Goal: Information Seeking & Learning: Learn about a topic

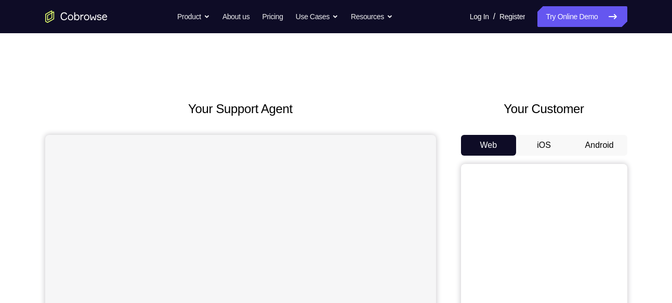
click at [603, 142] on button "Android" at bounding box center [599, 145] width 56 height 21
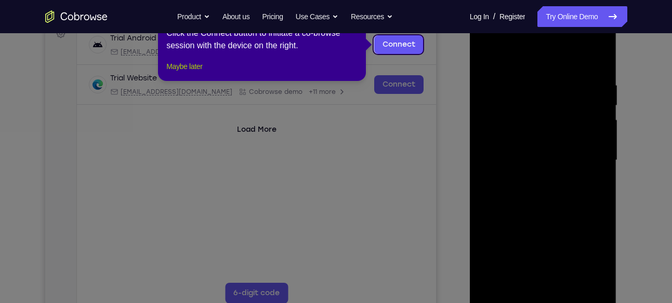
click at [192, 73] on button "Maybe later" at bounding box center [184, 66] width 36 height 12
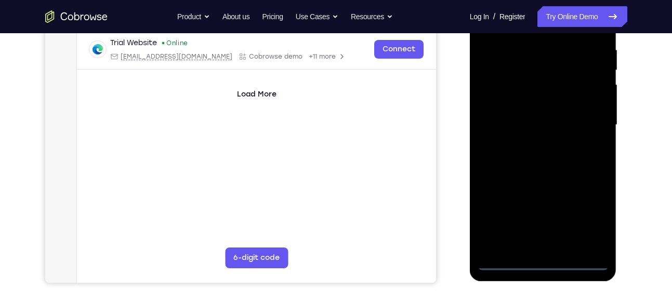
scroll to position [200, 0]
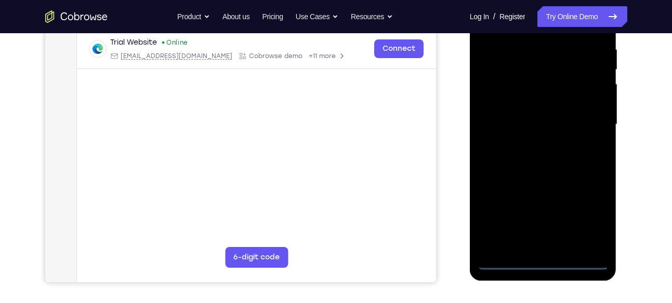
click at [542, 264] on div at bounding box center [542, 124] width 131 height 291
click at [587, 211] on div at bounding box center [542, 124] width 131 height 291
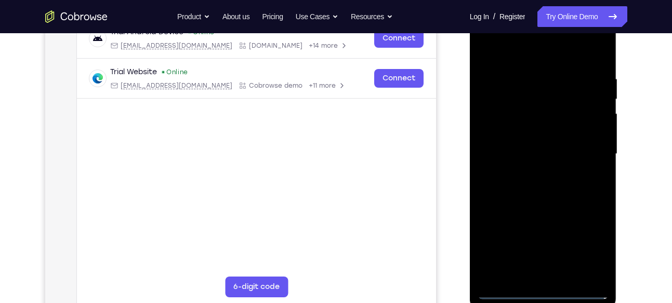
click at [536, 55] on div at bounding box center [542, 154] width 131 height 291
click at [594, 143] on div at bounding box center [542, 154] width 131 height 291
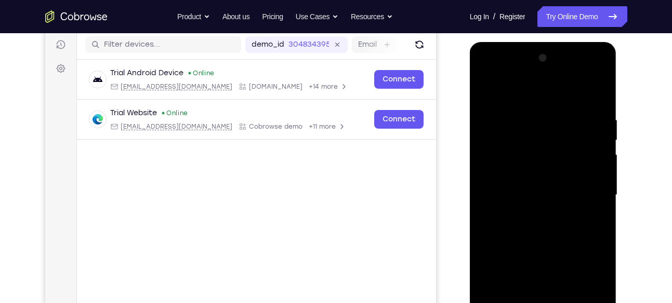
scroll to position [135, 0]
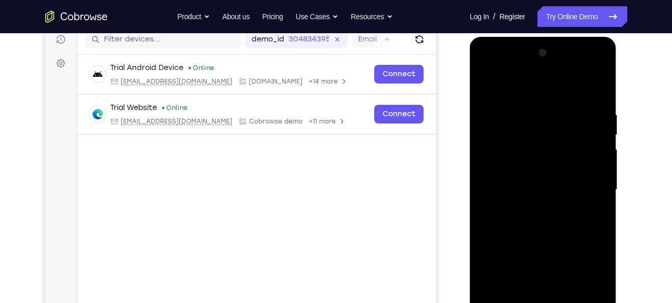
click at [532, 208] on div at bounding box center [542, 190] width 131 height 291
click at [534, 179] on div at bounding box center [542, 190] width 131 height 291
click at [530, 168] on div at bounding box center [542, 190] width 131 height 291
click at [536, 187] on div at bounding box center [542, 190] width 131 height 291
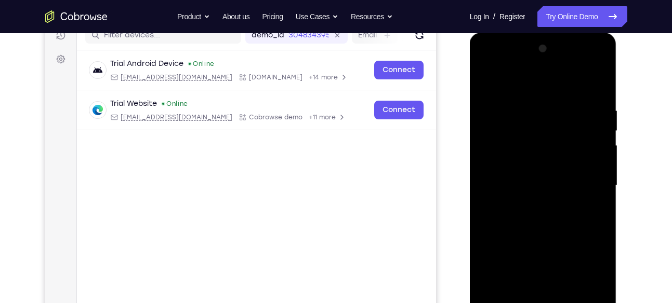
scroll to position [138, 0]
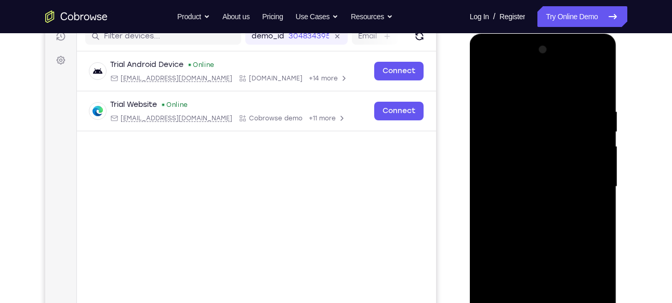
click at [596, 98] on div at bounding box center [542, 187] width 131 height 291
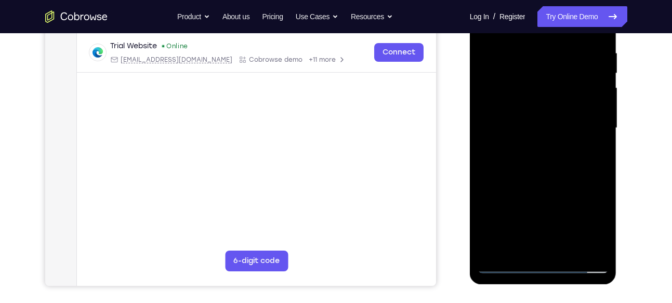
scroll to position [210, 0]
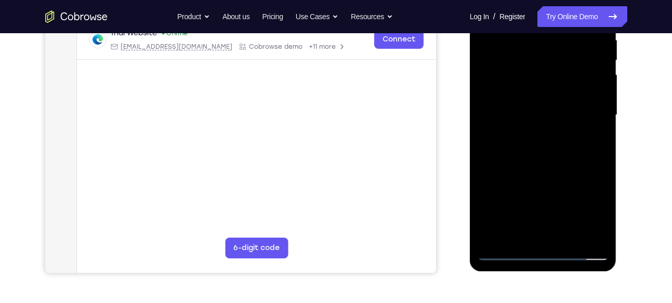
click at [601, 159] on div at bounding box center [542, 115] width 131 height 291
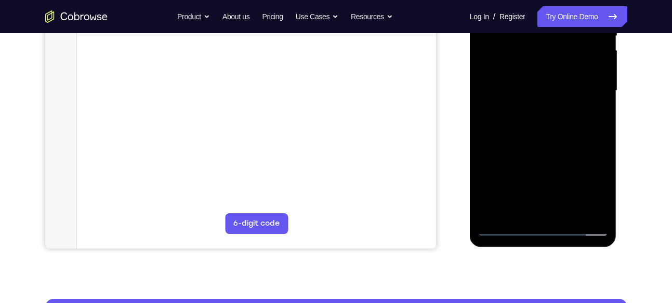
scroll to position [218, 0]
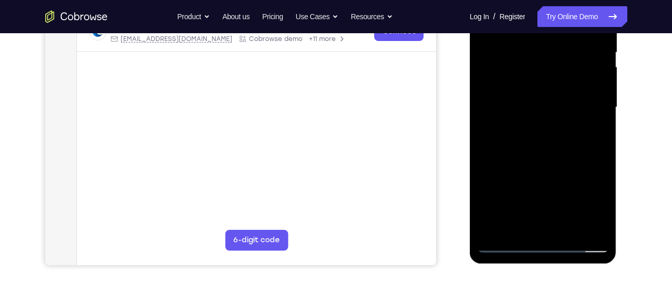
click at [602, 151] on div at bounding box center [542, 107] width 131 height 291
click at [569, 161] on div at bounding box center [542, 107] width 131 height 291
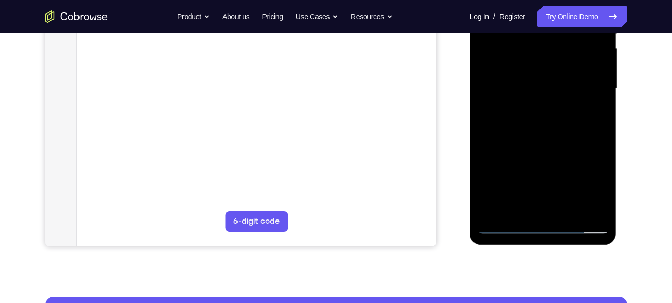
scroll to position [238, 0]
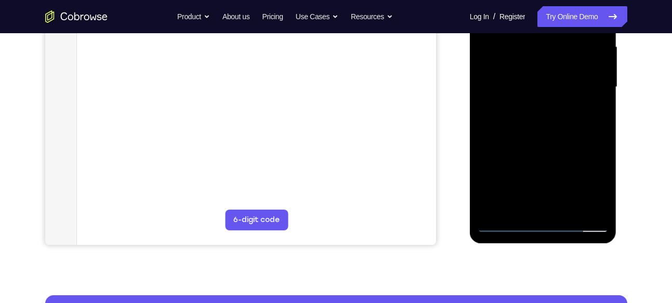
click at [600, 205] on div at bounding box center [542, 87] width 131 height 291
click at [603, 196] on div at bounding box center [542, 87] width 131 height 291
drag, startPoint x: 556, startPoint y: 169, endPoint x: 570, endPoint y: 37, distance: 132.7
click at [570, 37] on div at bounding box center [542, 87] width 131 height 291
drag, startPoint x: 550, startPoint y: 158, endPoint x: 555, endPoint y: 65, distance: 93.6
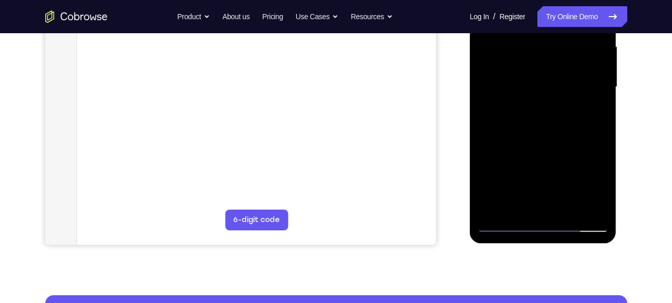
click at [555, 65] on div at bounding box center [542, 87] width 131 height 291
drag, startPoint x: 552, startPoint y: 163, endPoint x: 557, endPoint y: 236, distance: 73.4
click at [557, 236] on div at bounding box center [542, 89] width 147 height 310
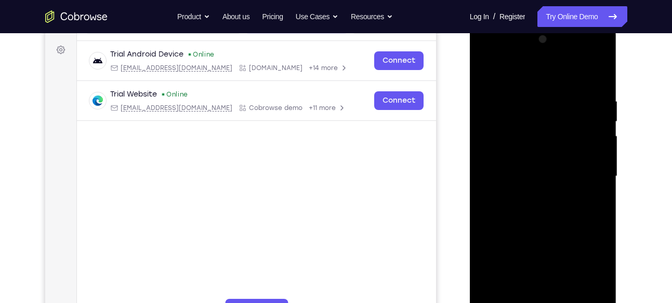
scroll to position [150, 0]
click at [529, 98] on div at bounding box center [542, 175] width 131 height 291
drag, startPoint x: 503, startPoint y: 73, endPoint x: 592, endPoint y: 77, distance: 88.9
click at [592, 77] on div at bounding box center [542, 175] width 131 height 291
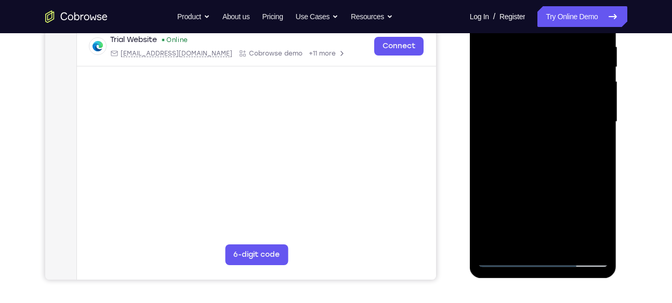
scroll to position [204, 0]
click at [580, 238] on div at bounding box center [542, 121] width 131 height 291
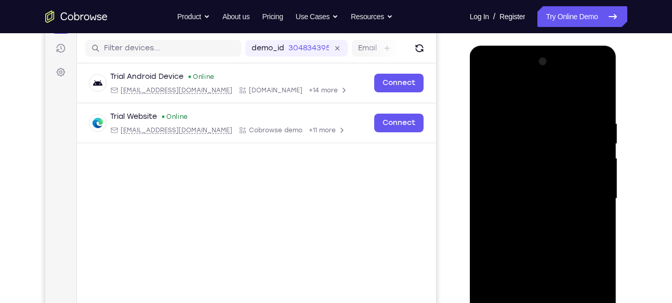
scroll to position [147, 0]
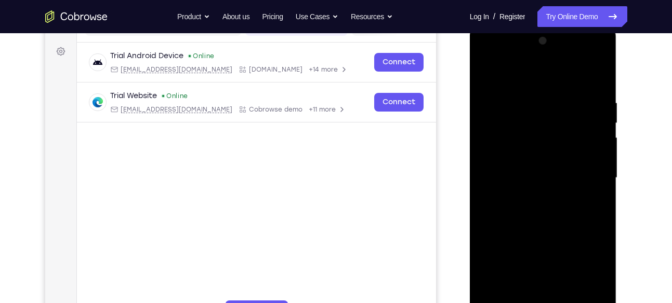
click at [595, 78] on div at bounding box center [542, 178] width 131 height 291
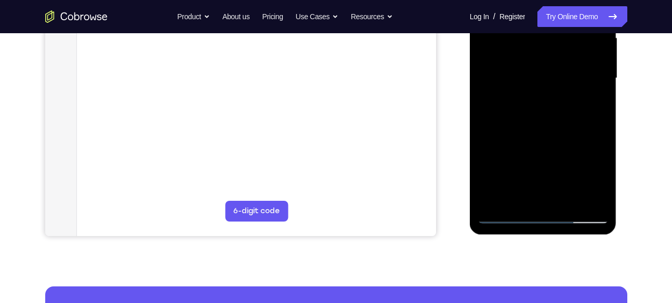
scroll to position [254, 0]
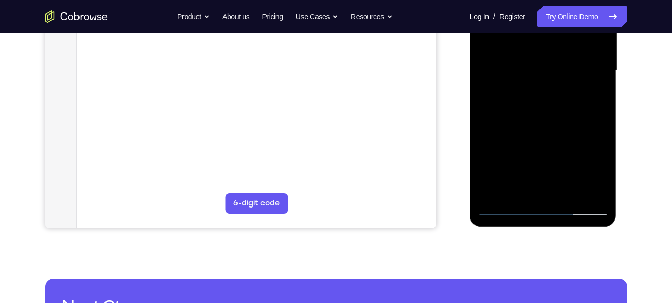
click at [565, 192] on div at bounding box center [542, 70] width 131 height 291
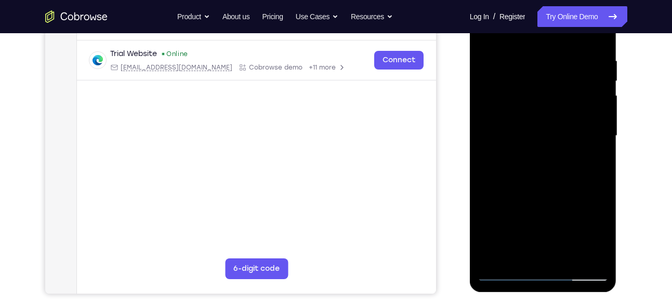
scroll to position [183, 0]
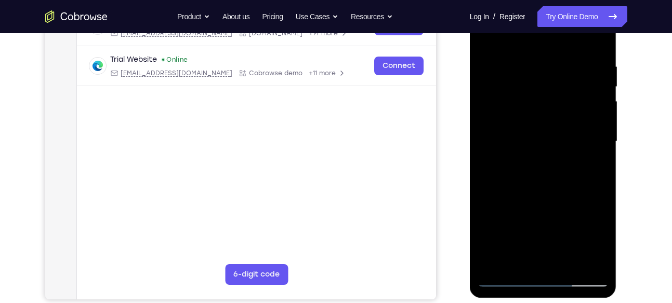
click at [548, 194] on div at bounding box center [542, 141] width 131 height 291
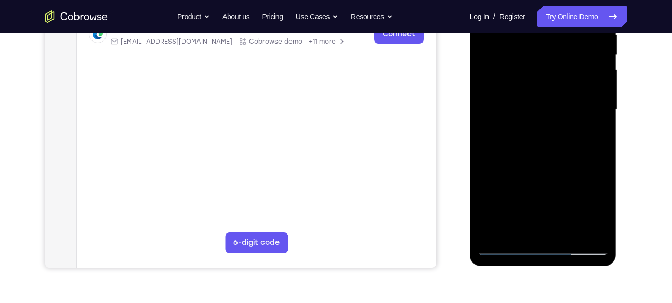
scroll to position [217, 0]
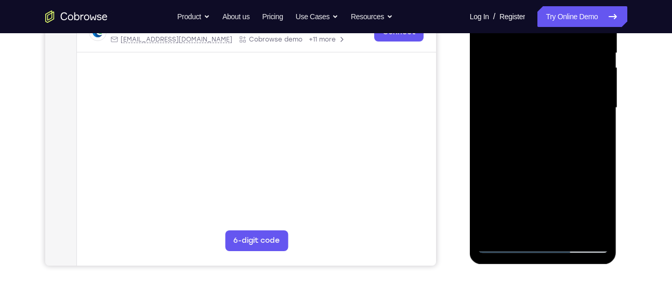
click at [541, 208] on div at bounding box center [542, 108] width 131 height 291
click at [546, 208] on div at bounding box center [542, 108] width 131 height 291
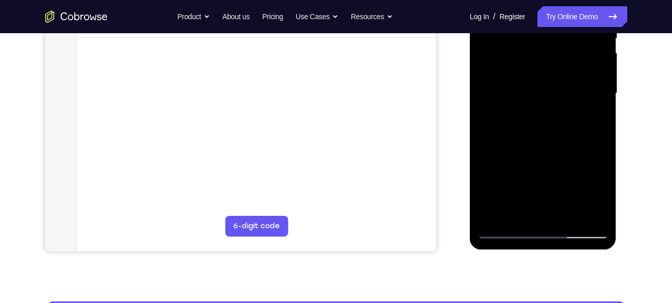
scroll to position [232, 0]
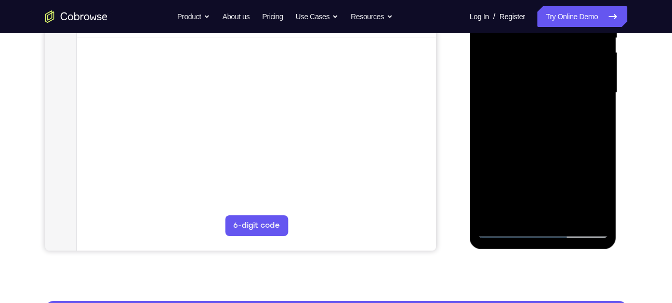
click at [527, 207] on div at bounding box center [542, 93] width 131 height 291
click at [594, 118] on div at bounding box center [542, 93] width 131 height 291
click at [535, 118] on div at bounding box center [542, 93] width 131 height 291
click at [521, 117] on div at bounding box center [542, 93] width 131 height 291
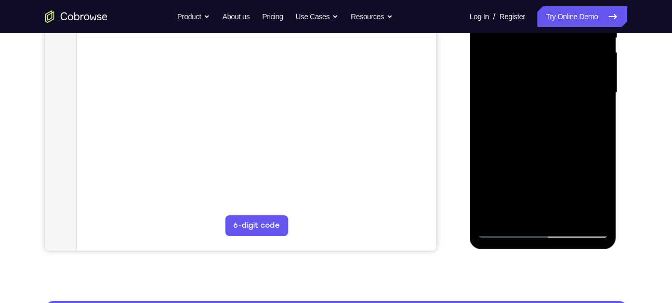
click at [588, 118] on div at bounding box center [542, 93] width 131 height 291
click at [594, 118] on div at bounding box center [542, 93] width 131 height 291
click at [596, 119] on div at bounding box center [542, 93] width 131 height 291
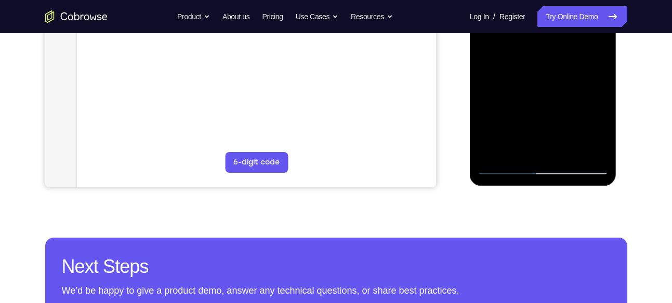
scroll to position [298, 0]
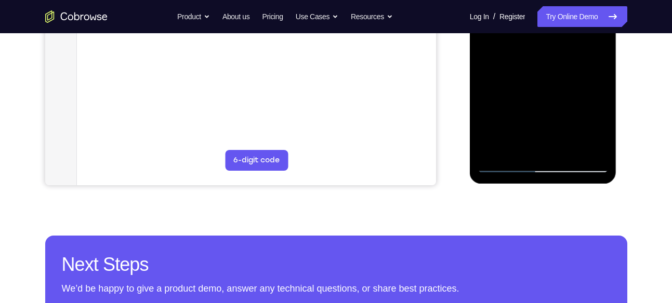
click at [505, 164] on div at bounding box center [542, 27] width 131 height 291
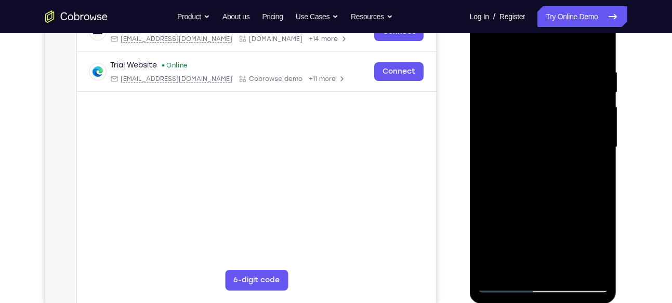
scroll to position [179, 0]
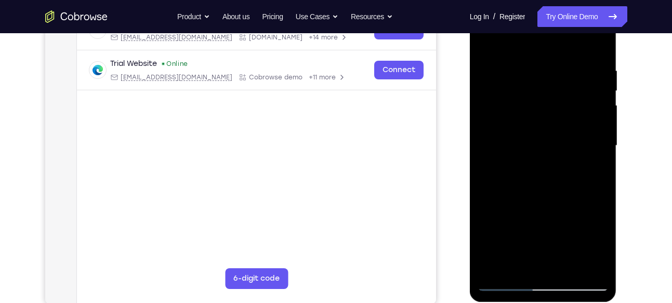
click at [506, 284] on div at bounding box center [542, 146] width 131 height 291
click at [560, 66] on div at bounding box center [542, 146] width 131 height 291
click at [598, 73] on div at bounding box center [542, 146] width 131 height 291
click at [600, 72] on div at bounding box center [542, 146] width 131 height 291
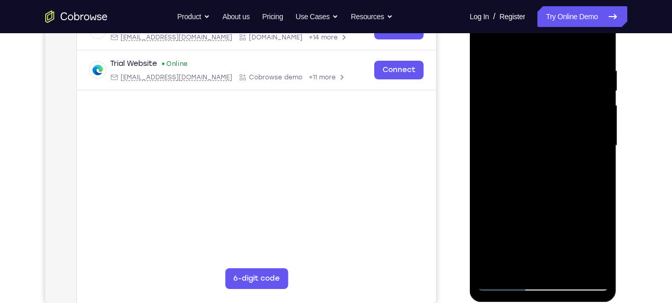
scroll to position [182, 0]
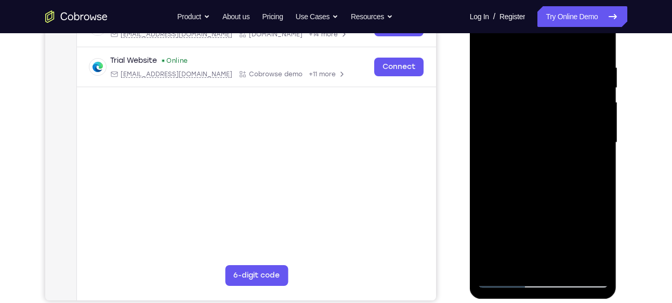
click at [600, 72] on div at bounding box center [542, 142] width 131 height 291
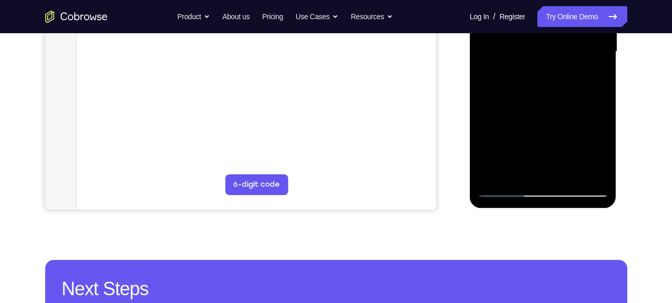
click at [585, 172] on div at bounding box center [542, 52] width 131 height 291
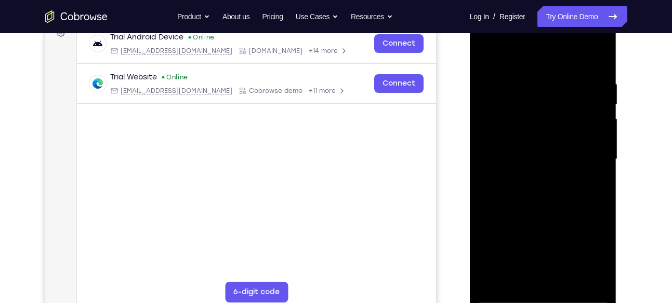
scroll to position [177, 0]
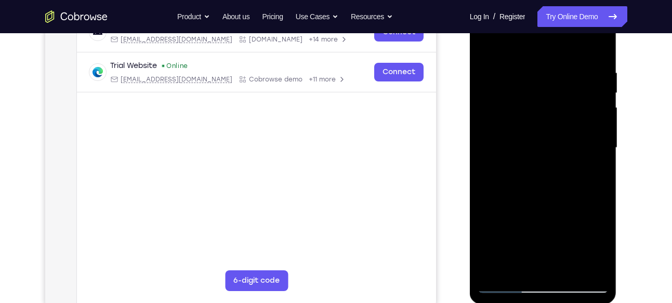
click at [598, 125] on div at bounding box center [542, 148] width 131 height 291
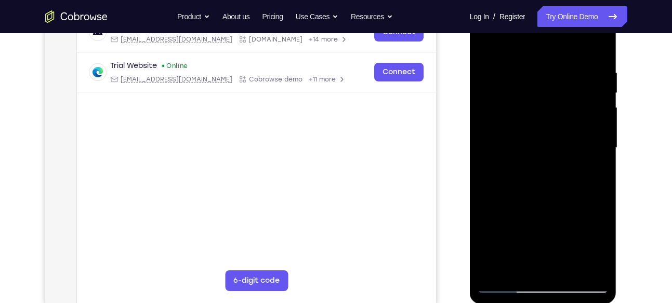
click at [598, 125] on div at bounding box center [542, 148] width 131 height 291
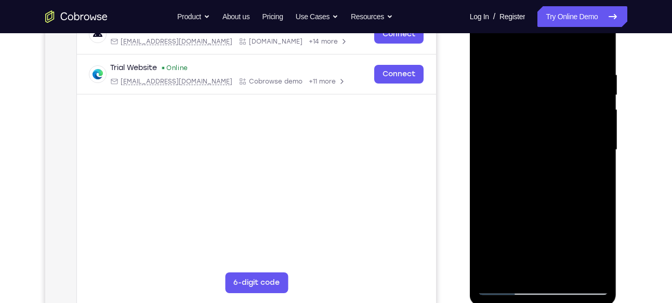
scroll to position [176, 0]
click at [596, 101] on div at bounding box center [542, 149] width 131 height 291
click at [596, 50] on div at bounding box center [542, 149] width 131 height 291
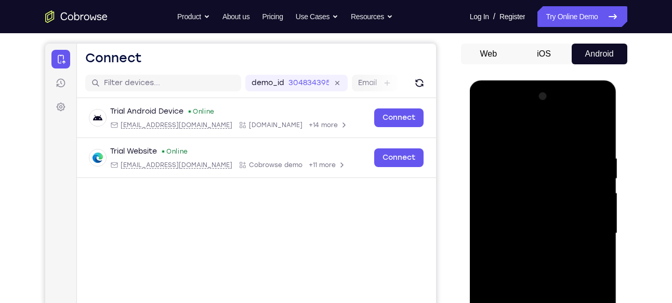
scroll to position [92, 0]
click at [596, 111] on div at bounding box center [542, 233] width 131 height 291
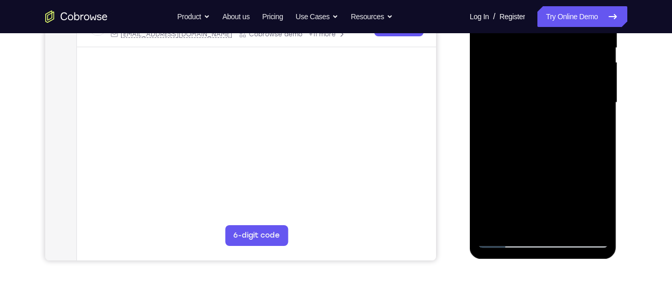
scroll to position [221, 0]
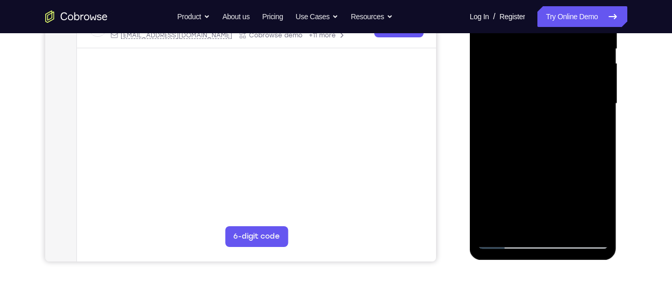
drag, startPoint x: 568, startPoint y: 127, endPoint x: 569, endPoint y: 112, distance: 15.1
click at [569, 112] on div at bounding box center [542, 103] width 131 height 291
click at [602, 124] on div at bounding box center [542, 103] width 131 height 291
click at [599, 124] on div at bounding box center [542, 103] width 131 height 291
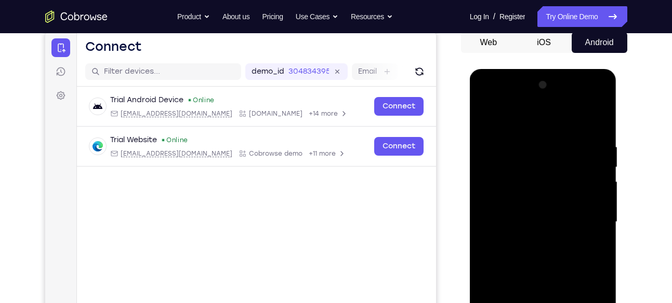
scroll to position [84, 0]
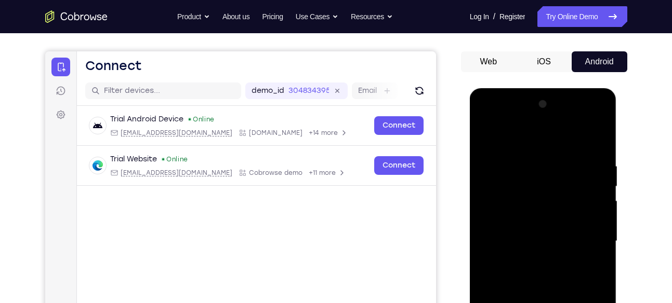
drag, startPoint x: 560, startPoint y: 156, endPoint x: 555, endPoint y: 186, distance: 30.1
click at [555, 186] on div at bounding box center [542, 241] width 131 height 291
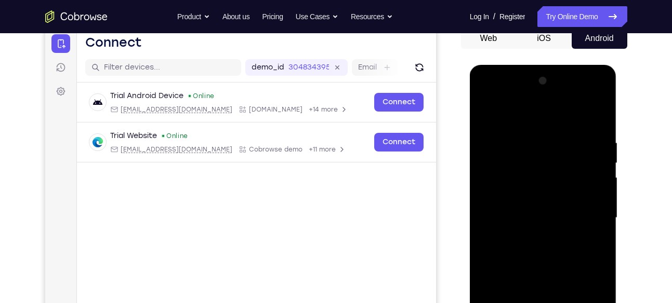
scroll to position [108, 0]
click at [527, 131] on div at bounding box center [542, 217] width 131 height 291
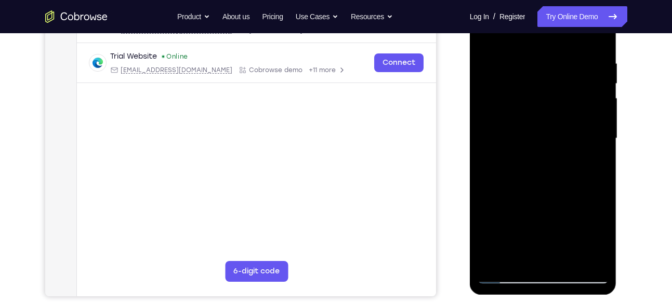
scroll to position [187, 0]
click at [554, 126] on div at bounding box center [542, 138] width 131 height 291
click at [588, 122] on div at bounding box center [542, 138] width 131 height 291
click at [595, 120] on div at bounding box center [542, 138] width 131 height 291
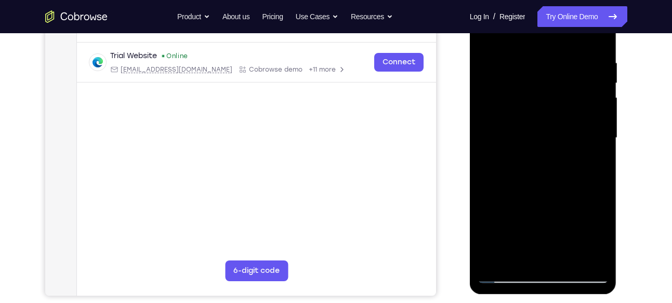
click at [595, 120] on div at bounding box center [542, 138] width 131 height 291
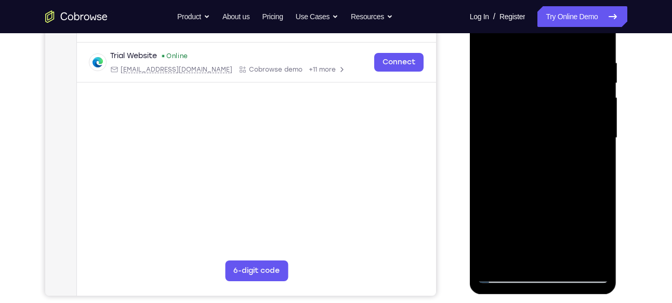
click at [484, 137] on div at bounding box center [542, 138] width 131 height 291
click at [596, 124] on div at bounding box center [542, 138] width 131 height 291
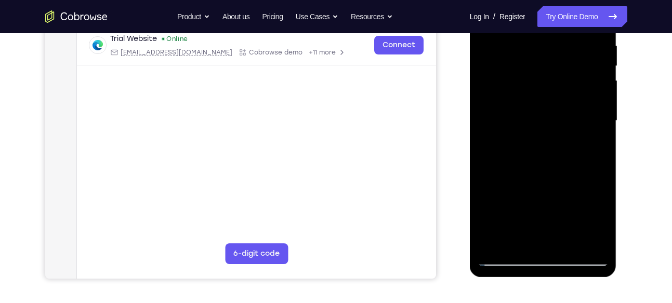
scroll to position [205, 0]
click at [598, 120] on div at bounding box center [542, 120] width 131 height 291
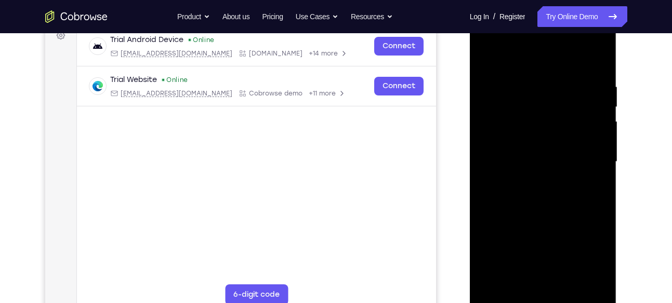
scroll to position [163, 0]
click at [598, 120] on div at bounding box center [542, 162] width 131 height 291
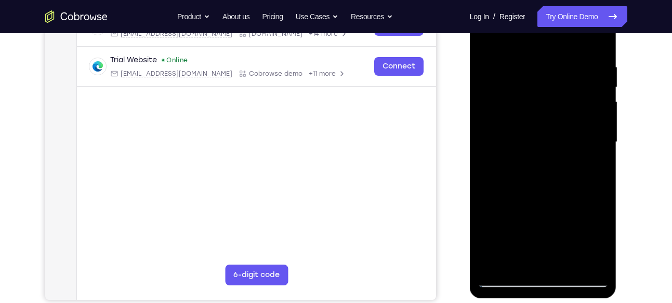
scroll to position [183, 0]
click at [595, 118] on div at bounding box center [542, 141] width 131 height 291
click at [588, 113] on div at bounding box center [542, 141] width 131 height 291
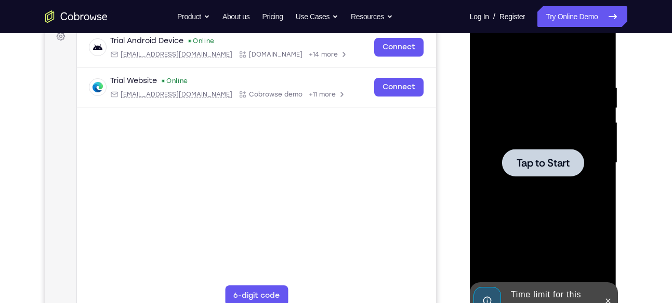
scroll to position [162, 0]
